Goal: Task Accomplishment & Management: Use online tool/utility

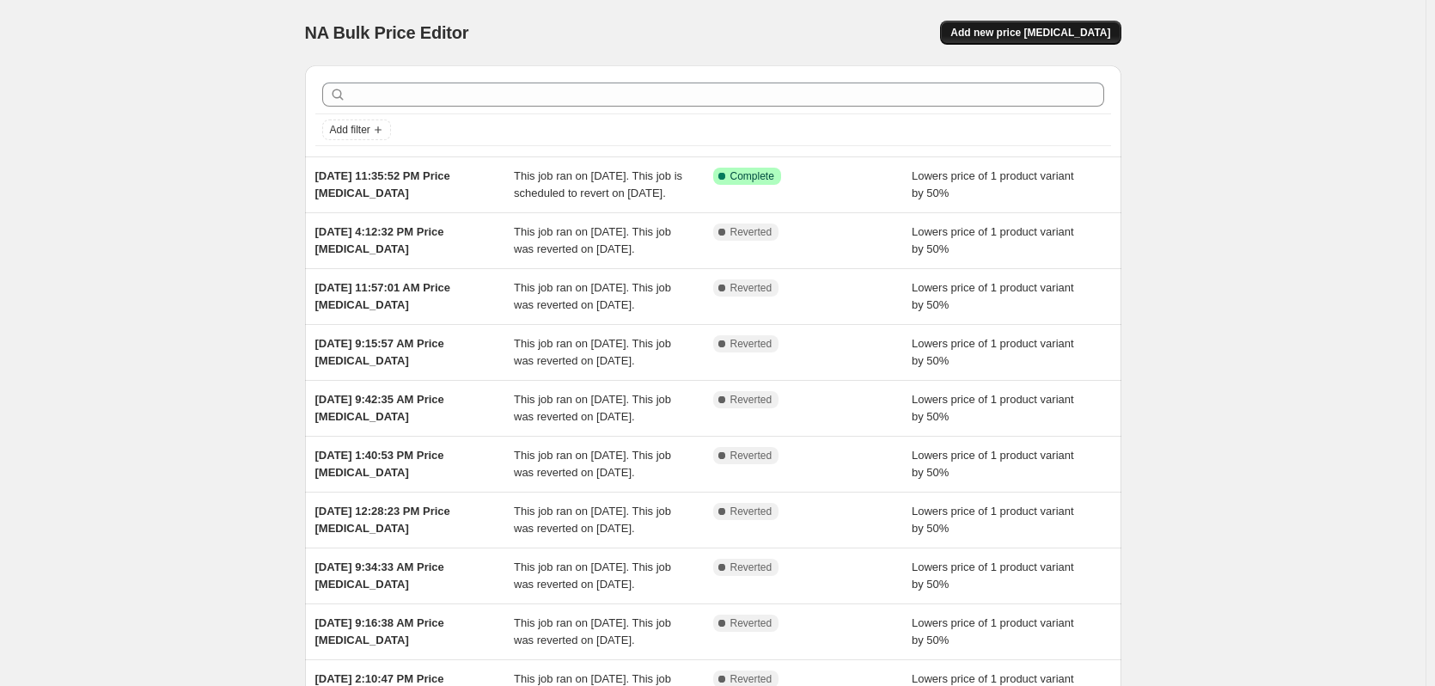
click at [1044, 34] on span "Add new price change job" at bounding box center [1030, 33] width 160 height 14
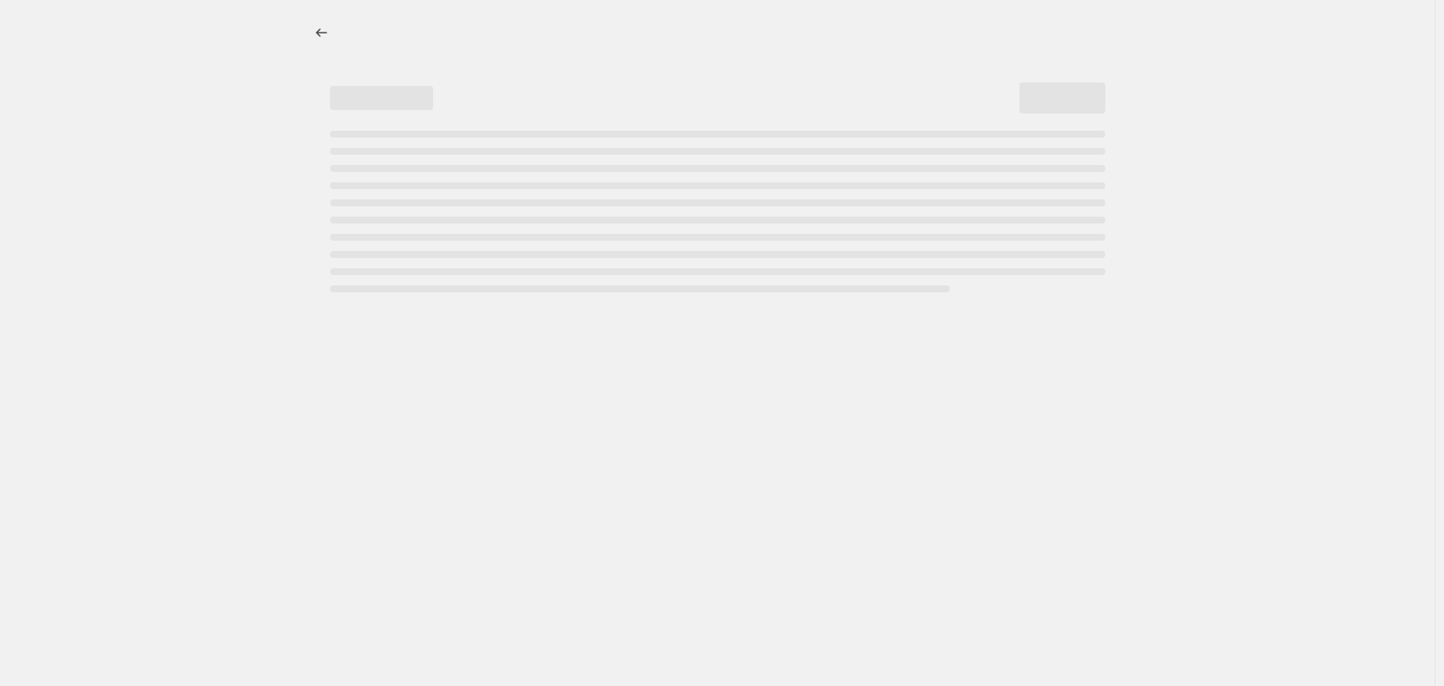
select select "percentage"
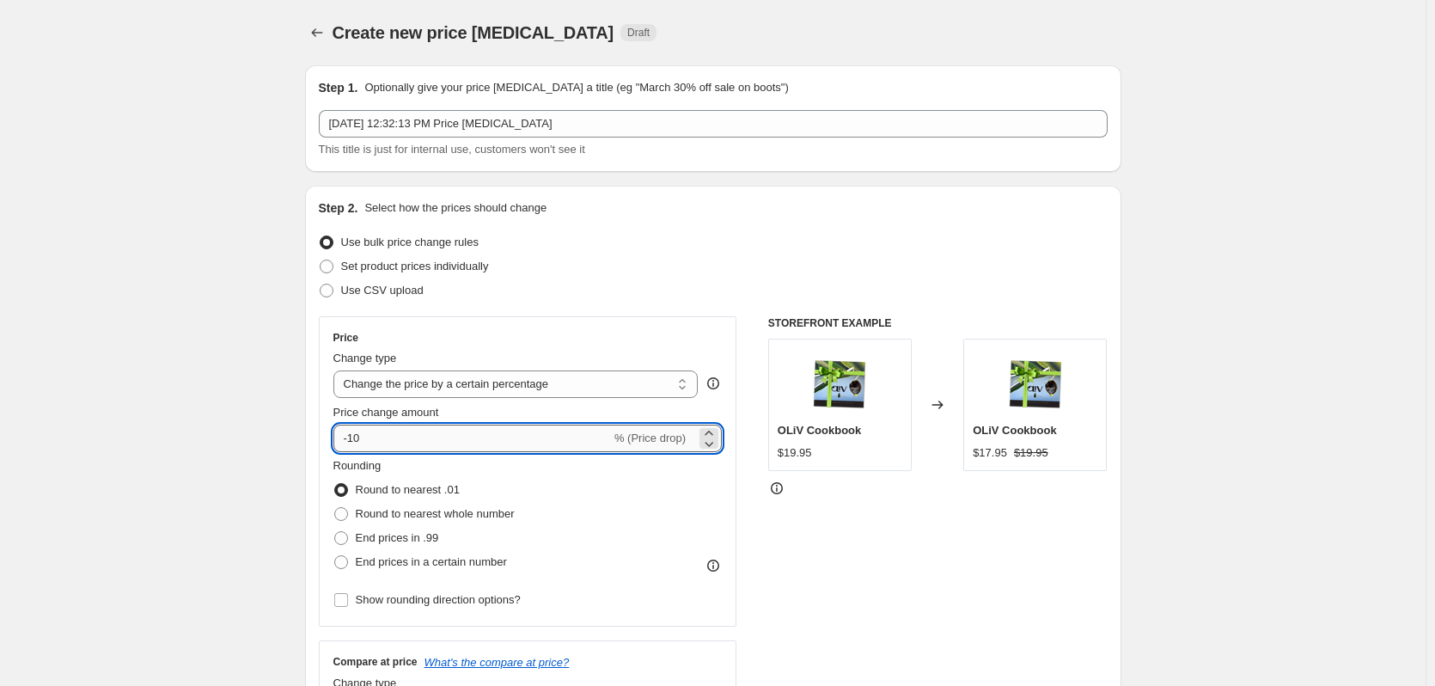
click at [457, 443] on input "-10" at bounding box center [472, 438] width 278 height 27
type input "-1"
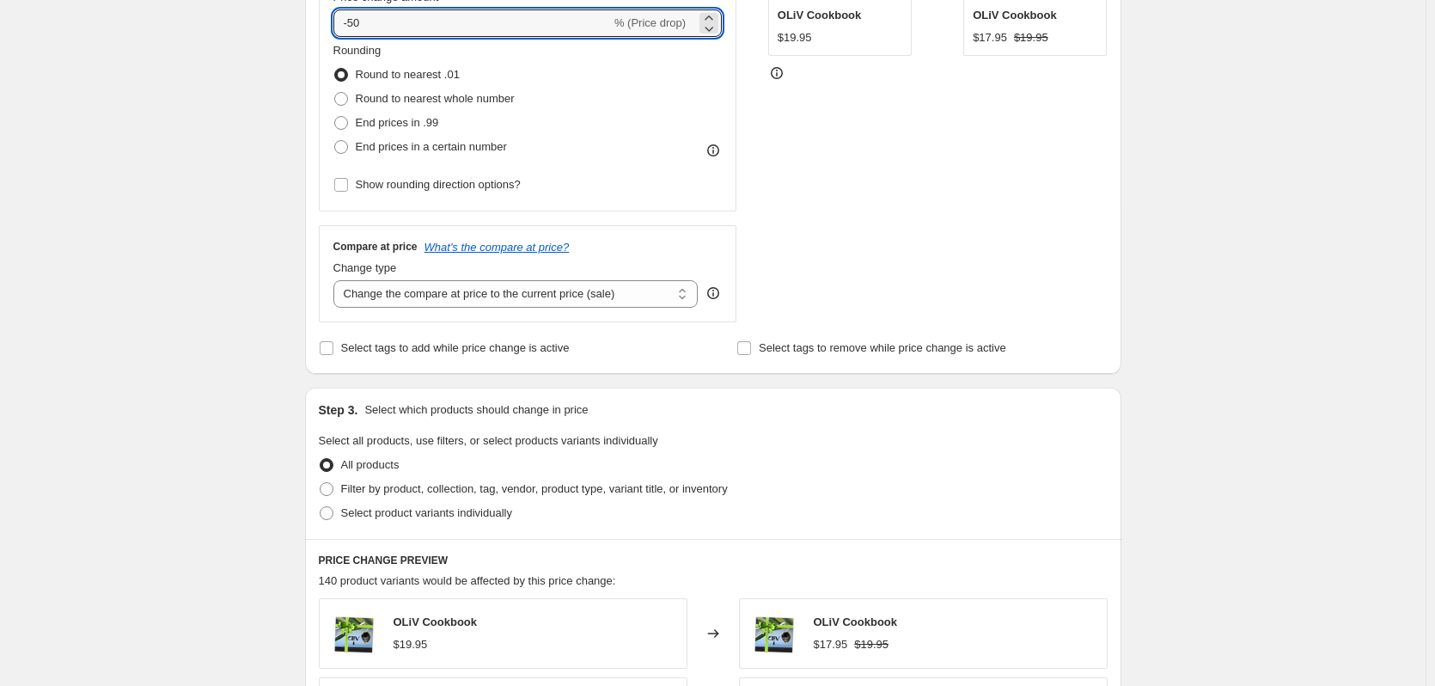
scroll to position [493, 0]
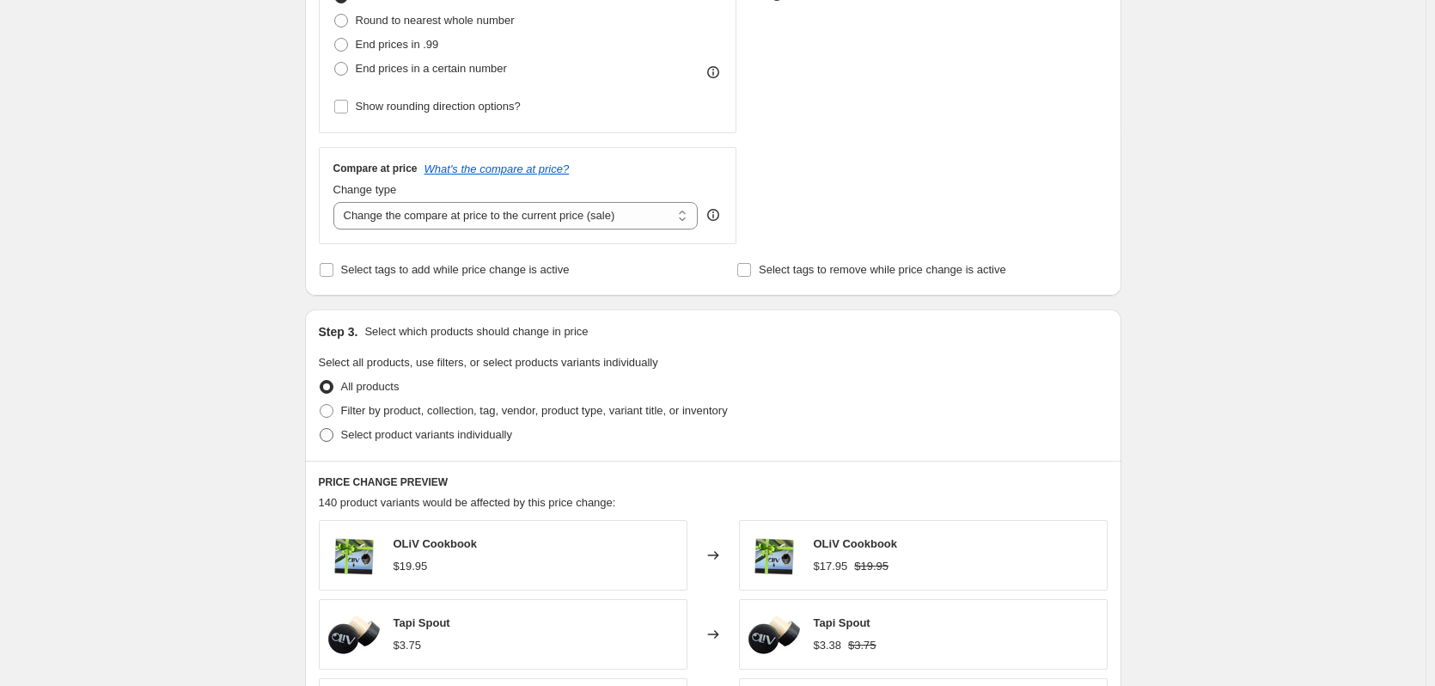
type input "-50"
click at [430, 447] on label "Select product variants individually" at bounding box center [415, 435] width 193 height 24
click at [321, 429] on input "Select product variants individually" at bounding box center [320, 428] width 1 height 1
radio input "true"
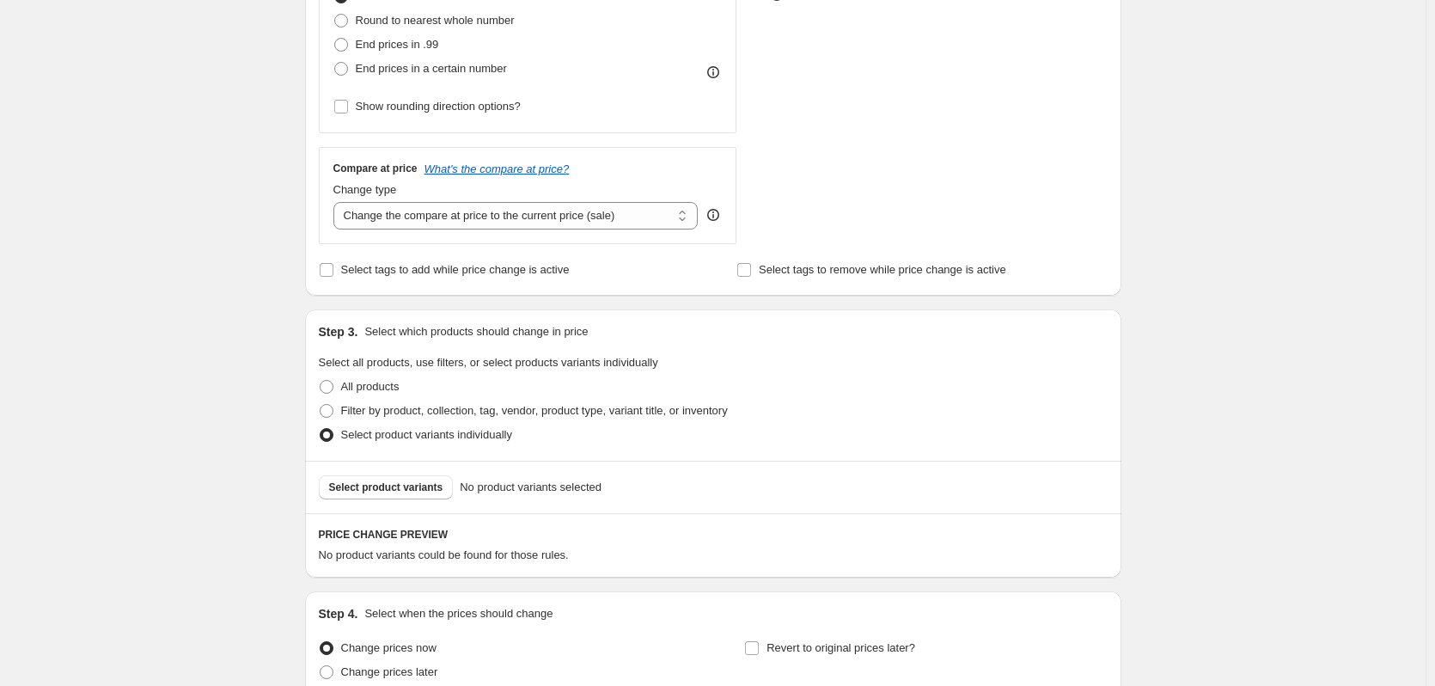
click at [414, 504] on div "Select product variants No product variants selected" at bounding box center [713, 487] width 816 height 52
click at [418, 495] on button "Select product variants" at bounding box center [386, 487] width 135 height 24
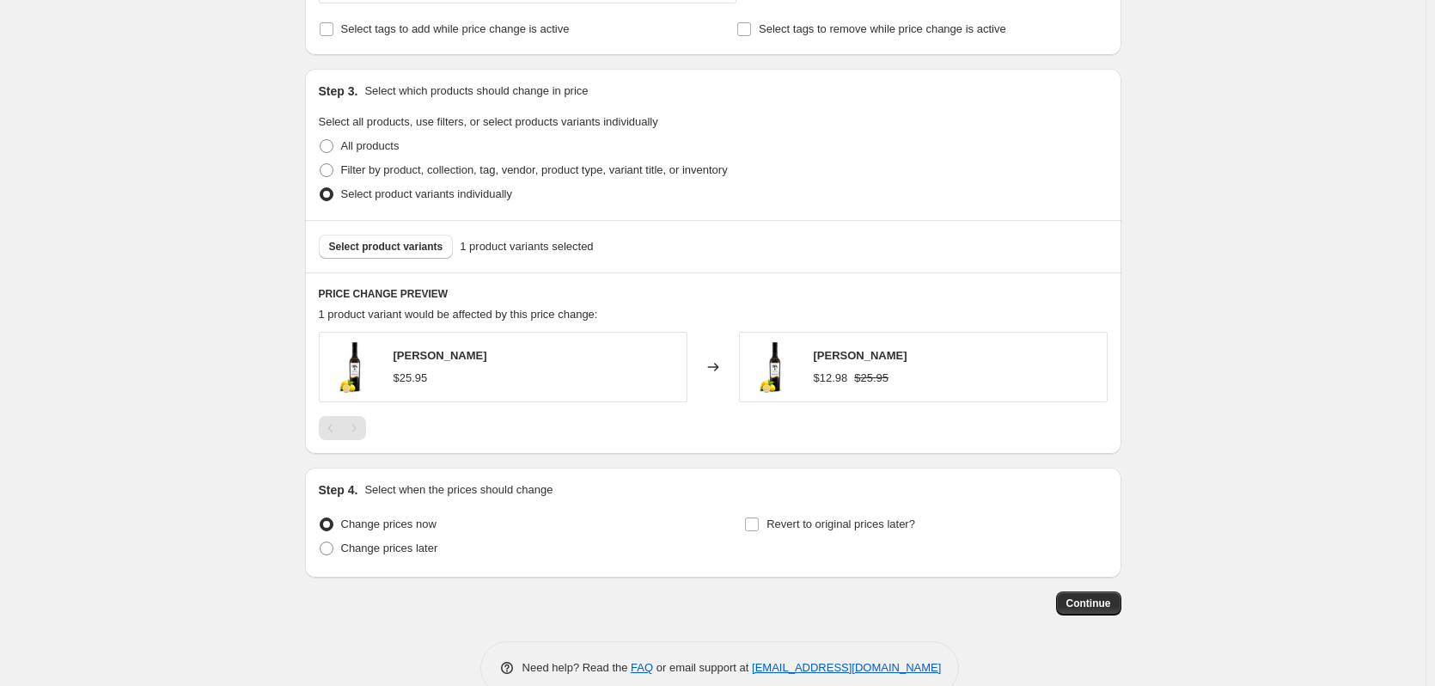
scroll to position [740, 0]
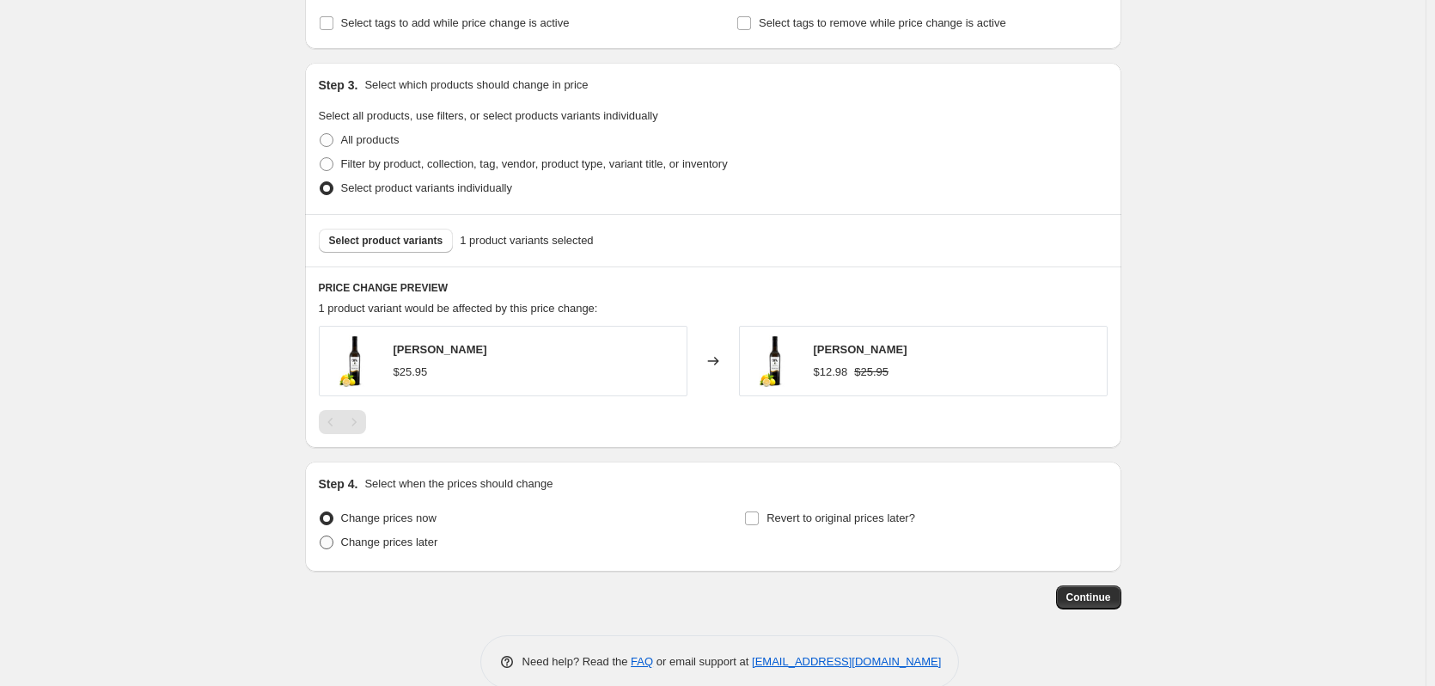
click at [406, 547] on span "Change prices later" at bounding box center [389, 541] width 97 height 13
click at [321, 536] on input "Change prices later" at bounding box center [320, 535] width 1 height 1
radio input "true"
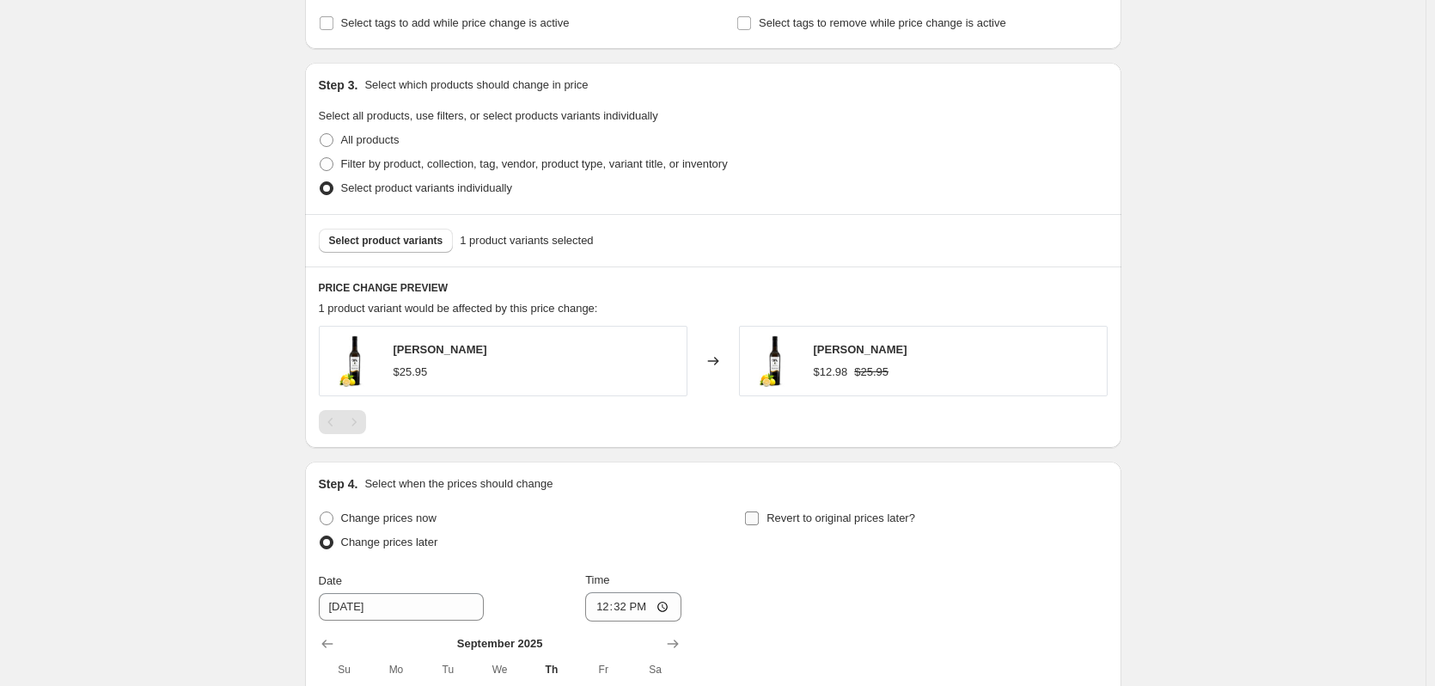
click at [758, 527] on label "Revert to original prices later?" at bounding box center [829, 518] width 171 height 24
click at [758, 525] on input "Revert to original prices later?" at bounding box center [752, 518] width 14 height 14
checkbox input "true"
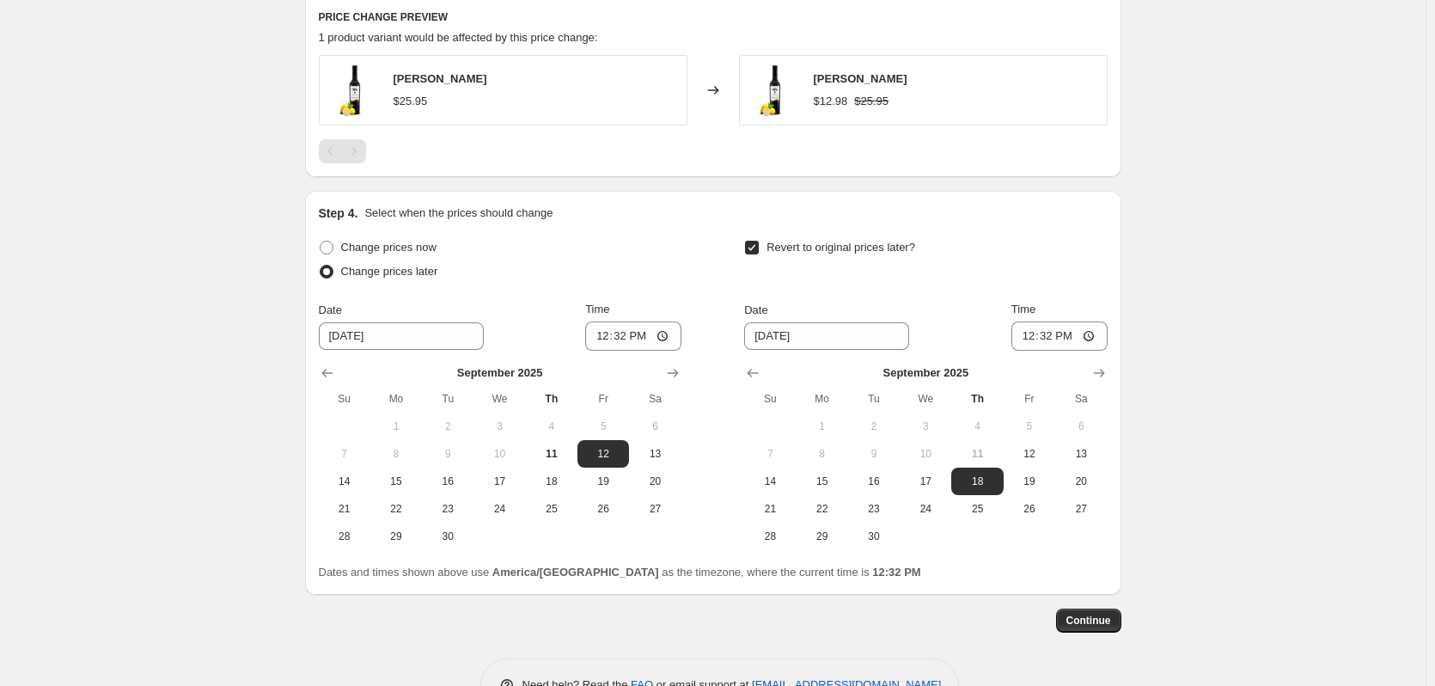
scroll to position [1063, 0]
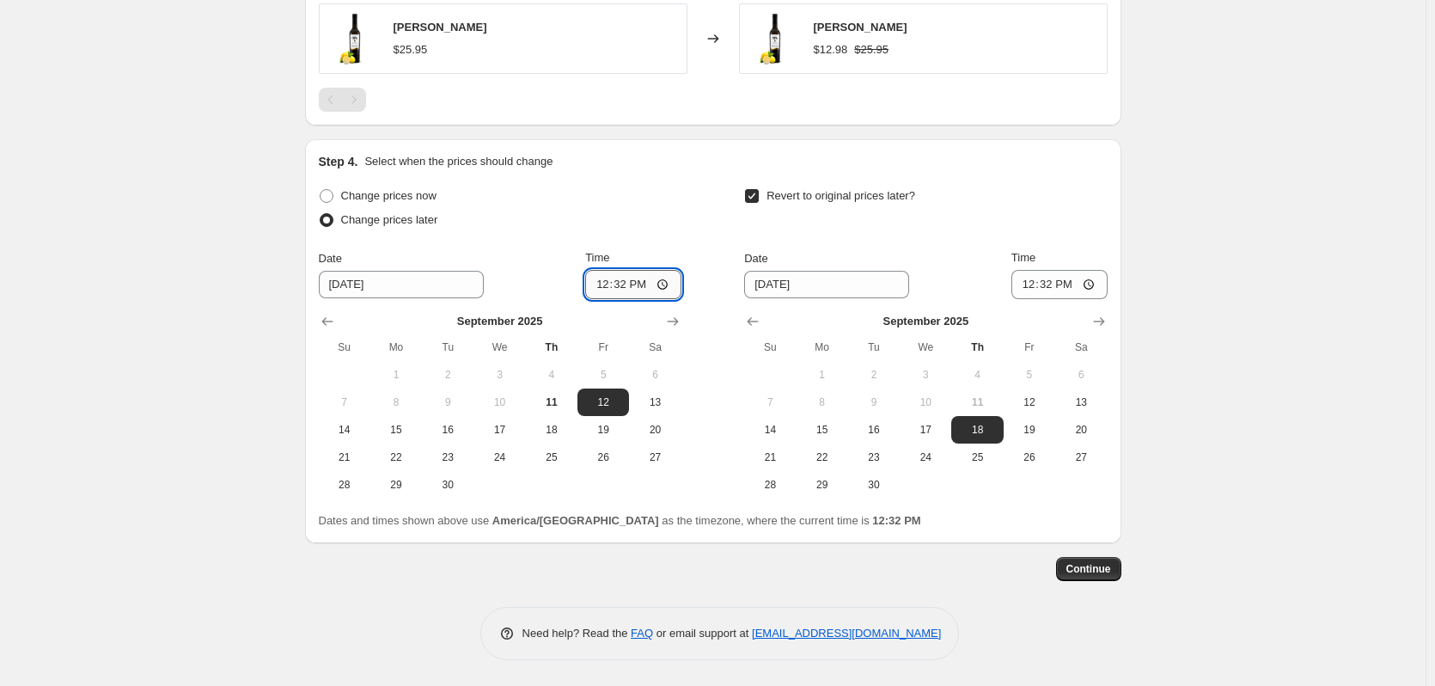
click at [609, 288] on input "12:32" at bounding box center [633, 284] width 96 height 29
type input "00:00"
type input "11:59"
click at [1108, 559] on button "Continue" at bounding box center [1088, 569] width 65 height 24
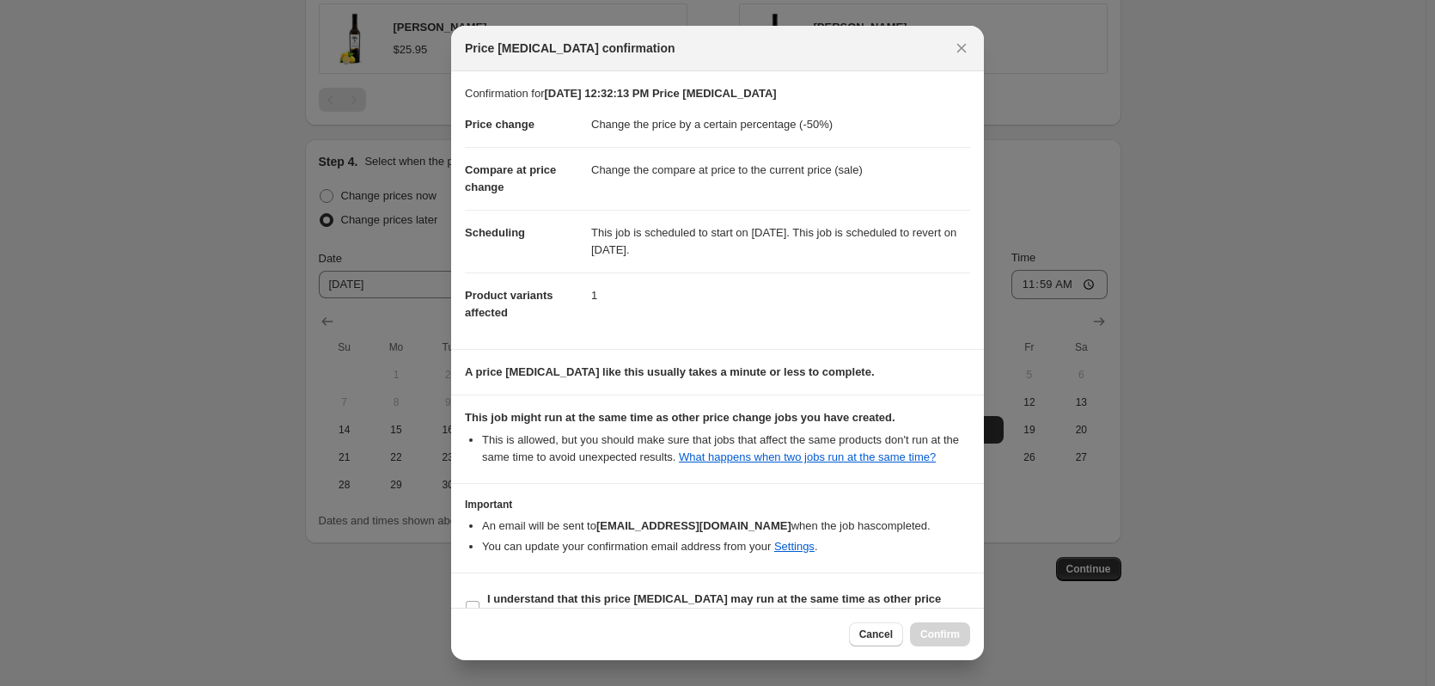
scroll to position [34, 0]
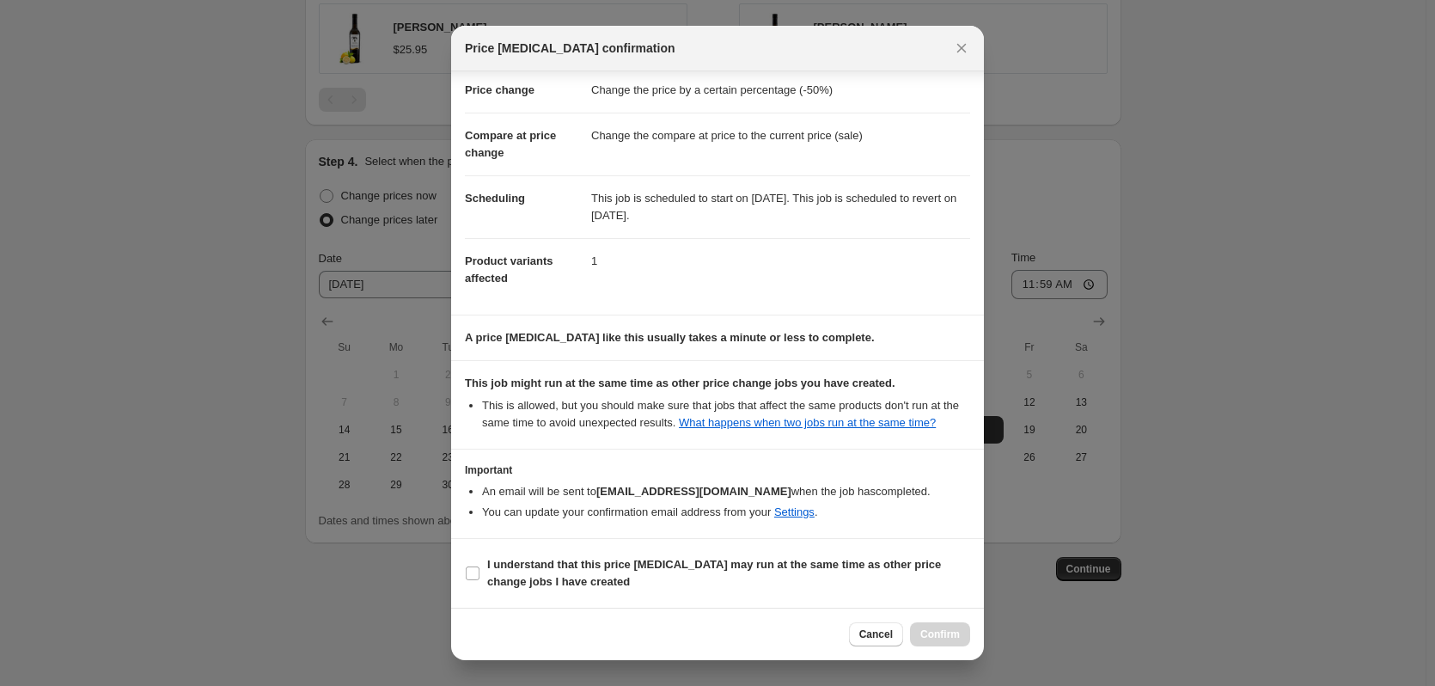
click at [727, 604] on section "I understand that this price change job may run at the same time as other price…" at bounding box center [717, 573] width 533 height 69
click at [748, 558] on b "I understand that this price change job may run at the same time as other price…" at bounding box center [714, 573] width 454 height 30
click at [480, 566] on input "I understand that this price change job may run at the same time as other price…" at bounding box center [473, 573] width 14 height 14
checkbox input "true"
click at [948, 623] on button "Confirm" at bounding box center [940, 634] width 60 height 24
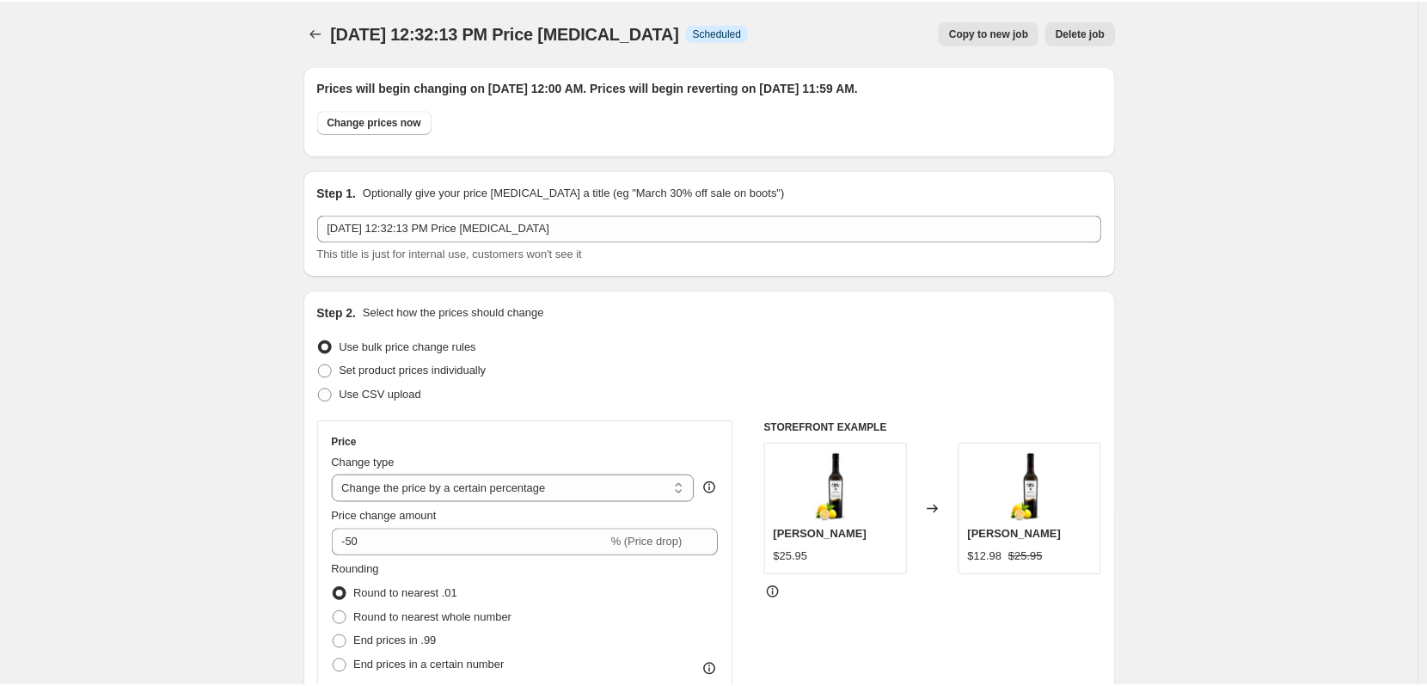
scroll to position [1063, 0]
